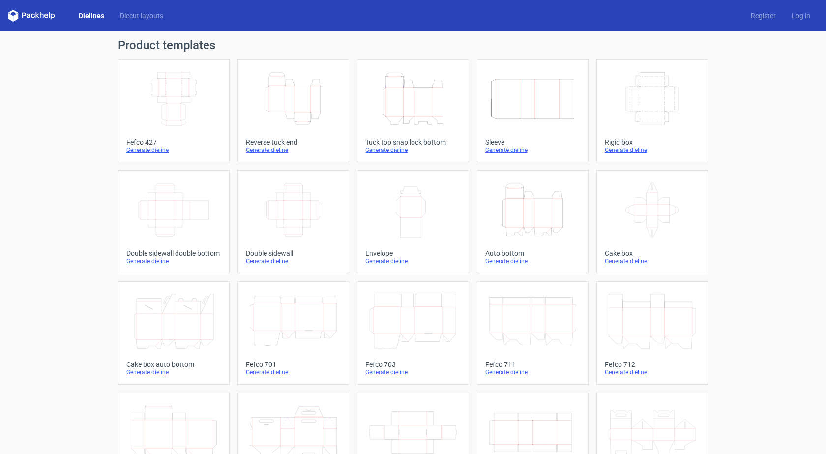
click at [283, 138] on div "Reverse tuck end" at bounding box center [293, 142] width 95 height 8
click at [416, 135] on link "Height Depth Width Tuck top snap lock bottom Generate dieline" at bounding box center [413, 110] width 112 height 103
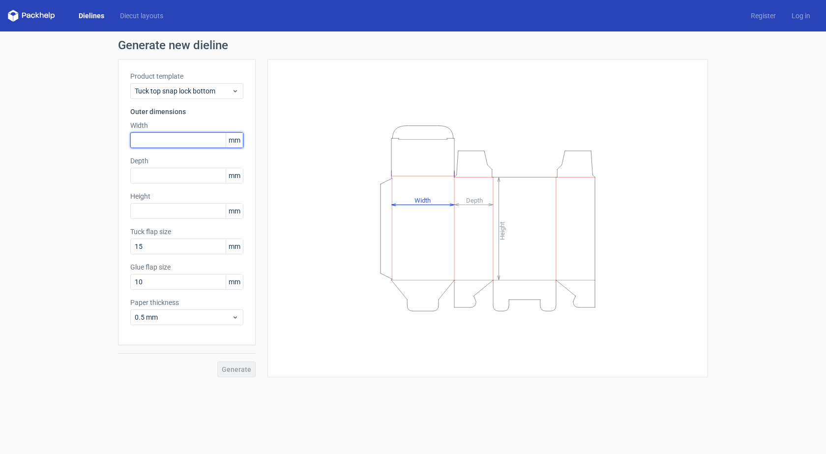
click at [150, 142] on input "text" at bounding box center [186, 140] width 113 height 16
type input "180"
click at [146, 175] on input "text" at bounding box center [186, 176] width 113 height 16
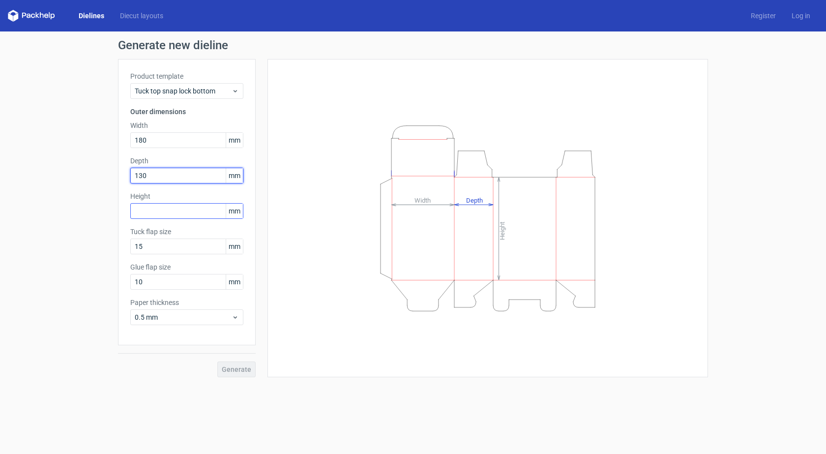
type input "130"
click at [172, 215] on input "text" at bounding box center [186, 211] width 113 height 16
type input "350"
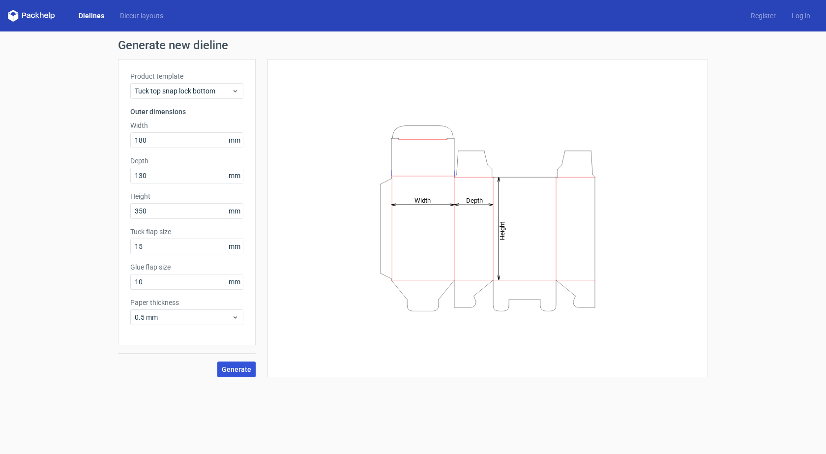
click at [230, 366] on span "Generate" at bounding box center [237, 369] width 30 height 7
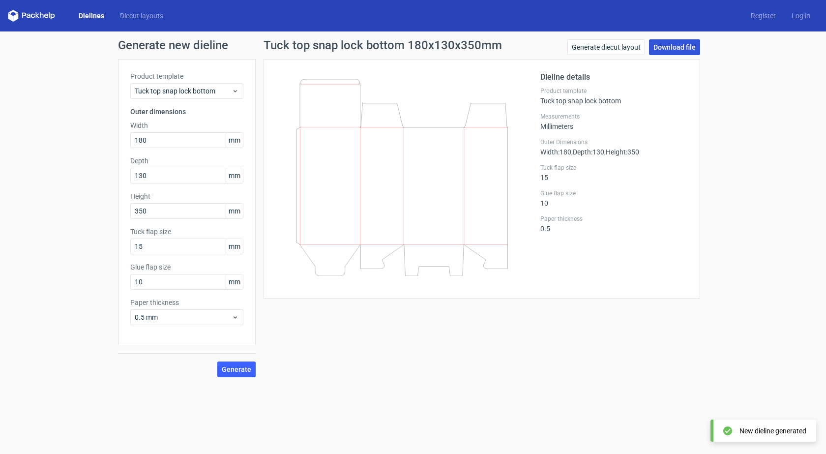
click at [676, 49] on link "Download file" at bounding box center [674, 47] width 51 height 16
